Goal: Transaction & Acquisition: Purchase product/service

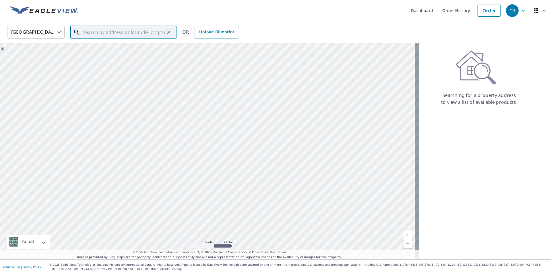
click at [120, 30] on input "text" at bounding box center [124, 32] width 82 height 16
click at [126, 51] on span "[STREET_ADDRESS]" at bounding box center [127, 48] width 90 height 7
type input "[STREET_ADDRESS]"
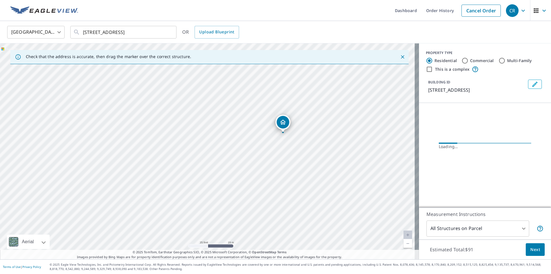
drag, startPoint x: 151, startPoint y: 169, endPoint x: 222, endPoint y: 166, distance: 71.2
click at [222, 166] on div "[STREET_ADDRESS]" at bounding box center [209, 151] width 419 height 216
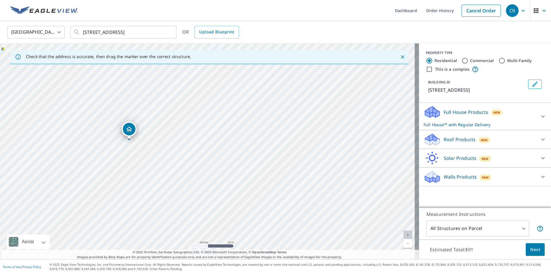
drag, startPoint x: 207, startPoint y: 141, endPoint x: 128, endPoint y: 129, distance: 79.2
click at [540, 120] on icon at bounding box center [543, 116] width 7 height 7
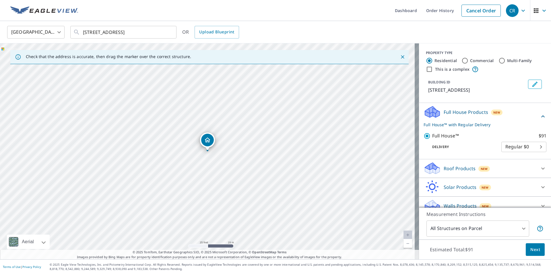
click at [540, 120] on icon at bounding box center [543, 116] width 7 height 7
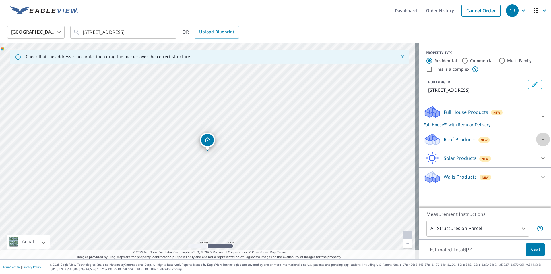
click at [540, 143] on icon at bounding box center [543, 139] width 7 height 7
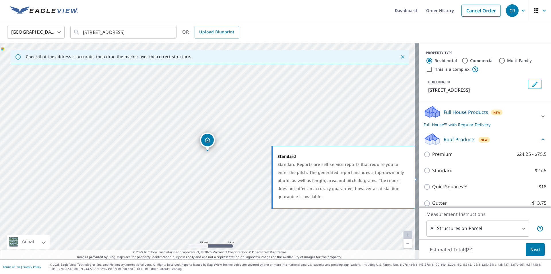
click at [448, 174] on p "Standard" at bounding box center [442, 170] width 20 height 7
click at [432, 174] on input "Standard $27.5" at bounding box center [428, 170] width 9 height 7
checkbox input "true"
checkbox input "false"
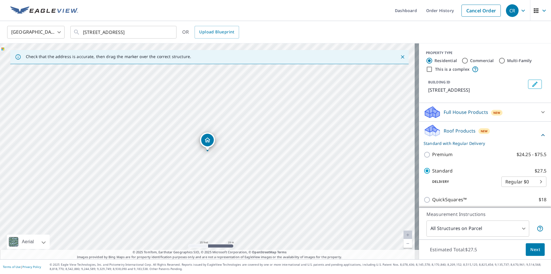
click at [516, 189] on body "CR CR Dashboard Order History Cancel Order CR [GEOGRAPHIC_DATA] [GEOGRAPHIC_DAT…" at bounding box center [275, 137] width 551 height 274
click at [447, 180] on div at bounding box center [275, 137] width 551 height 274
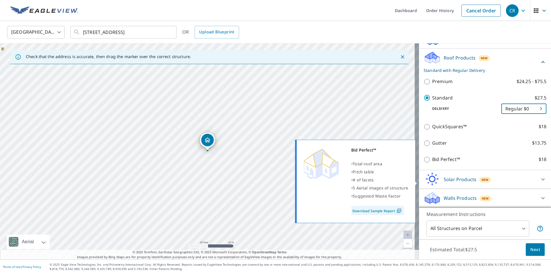
scroll to position [80, 0]
